Goal: Information Seeking & Learning: Learn about a topic

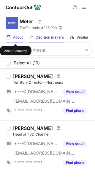
click at [15, 39] on span "About" at bounding box center [18, 37] width 10 height 5
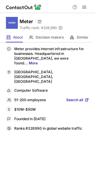
click at [81, 90] on div "Meter provides internet infrastructure for businesses. Headquartered in [GEOGRA…" at bounding box center [47, 88] width 83 height 85
click at [81, 97] on span "Search all" at bounding box center [74, 99] width 17 height 5
